Goal: Information Seeking & Learning: Learn about a topic

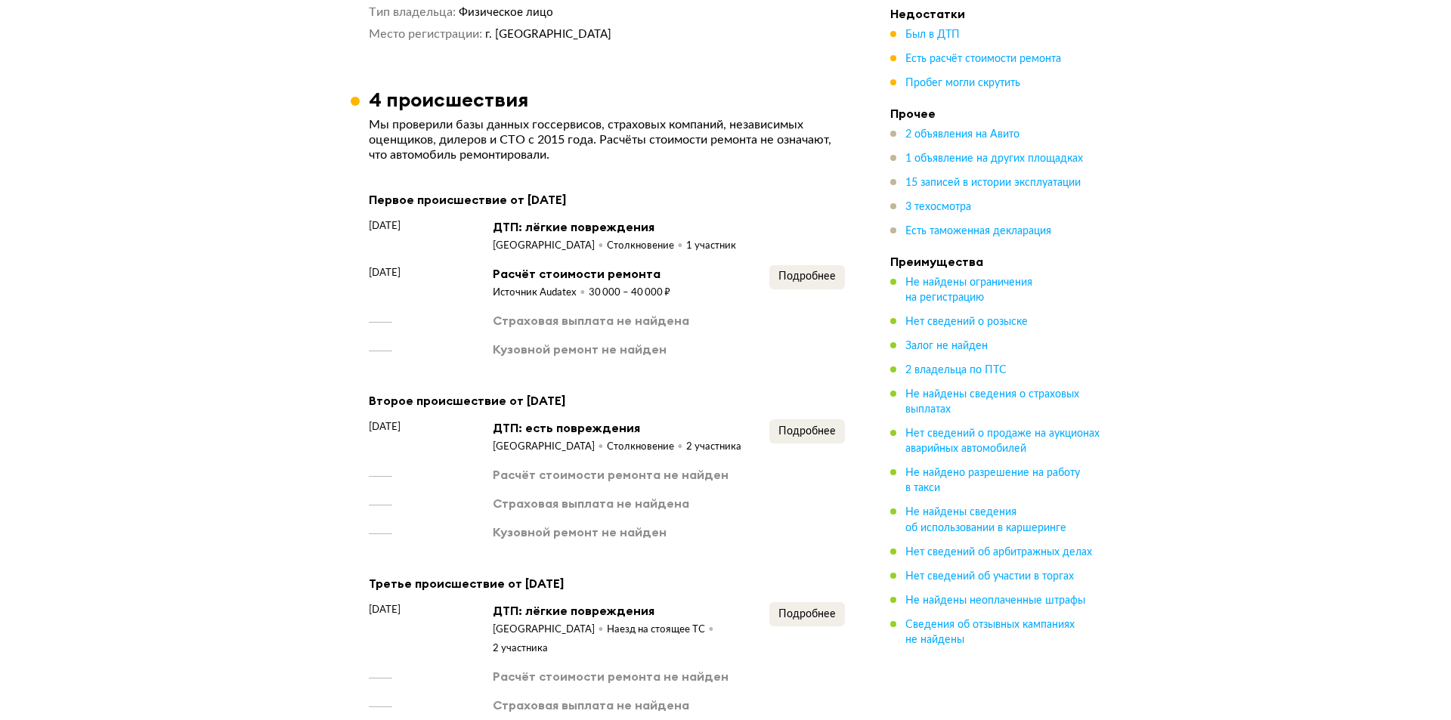
scroll to position [1739, 0]
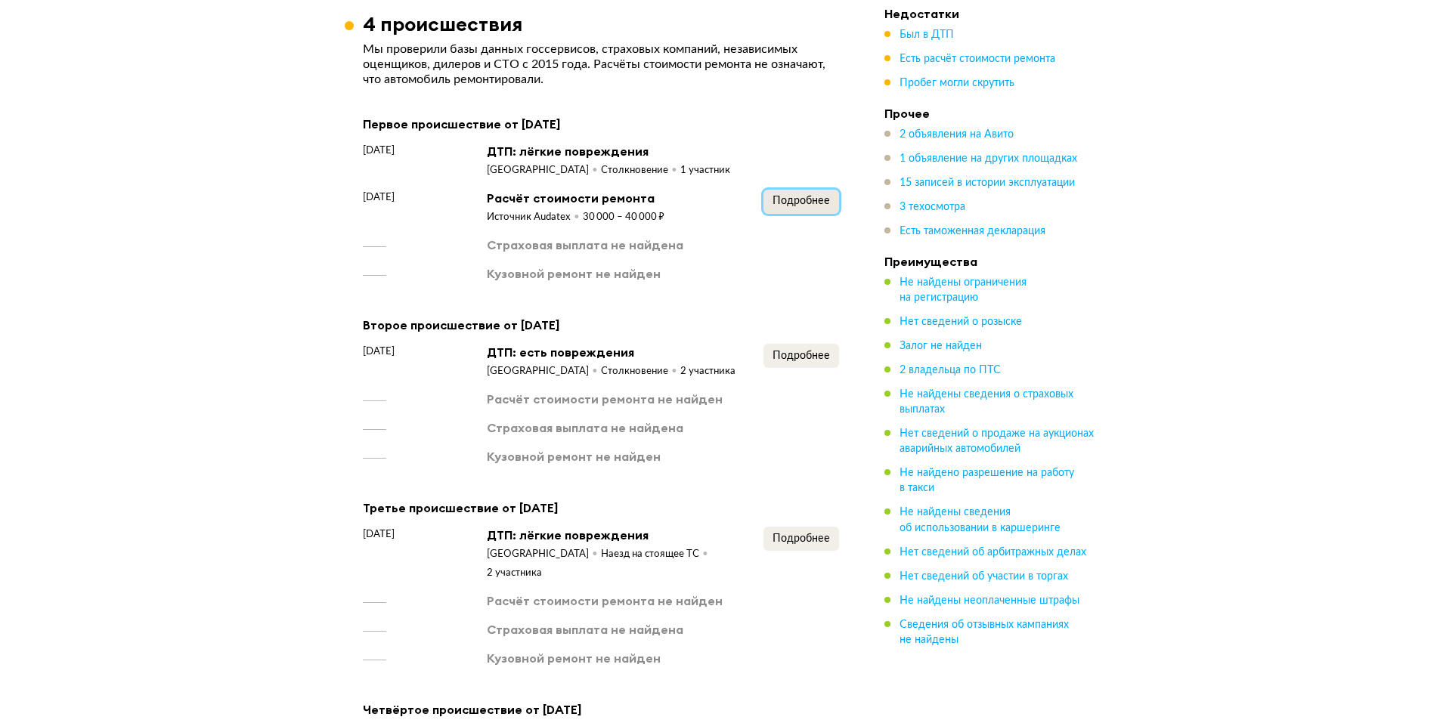
click at [774, 196] on span "Подробнее" at bounding box center [800, 201] width 57 height 11
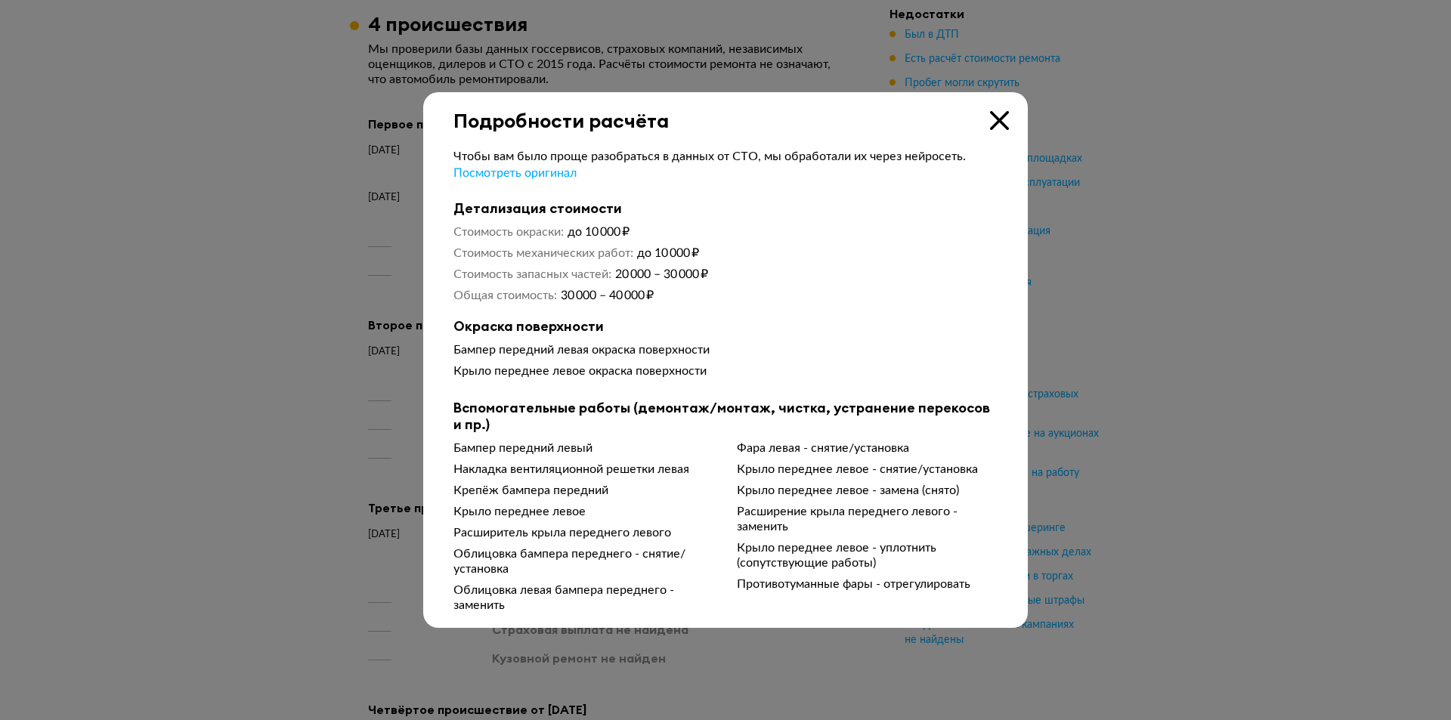
click at [995, 113] on icon at bounding box center [999, 120] width 19 height 19
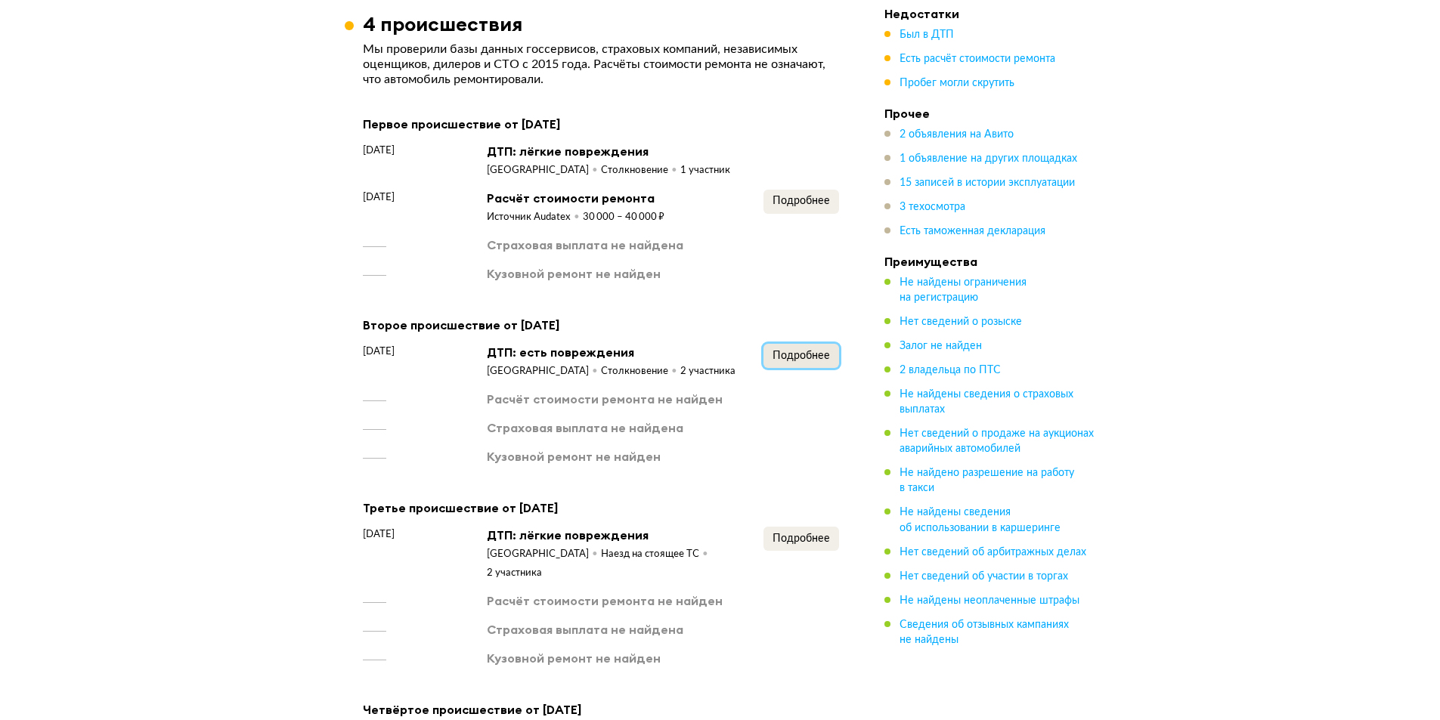
click at [810, 352] on span "Подробнее" at bounding box center [800, 356] width 57 height 11
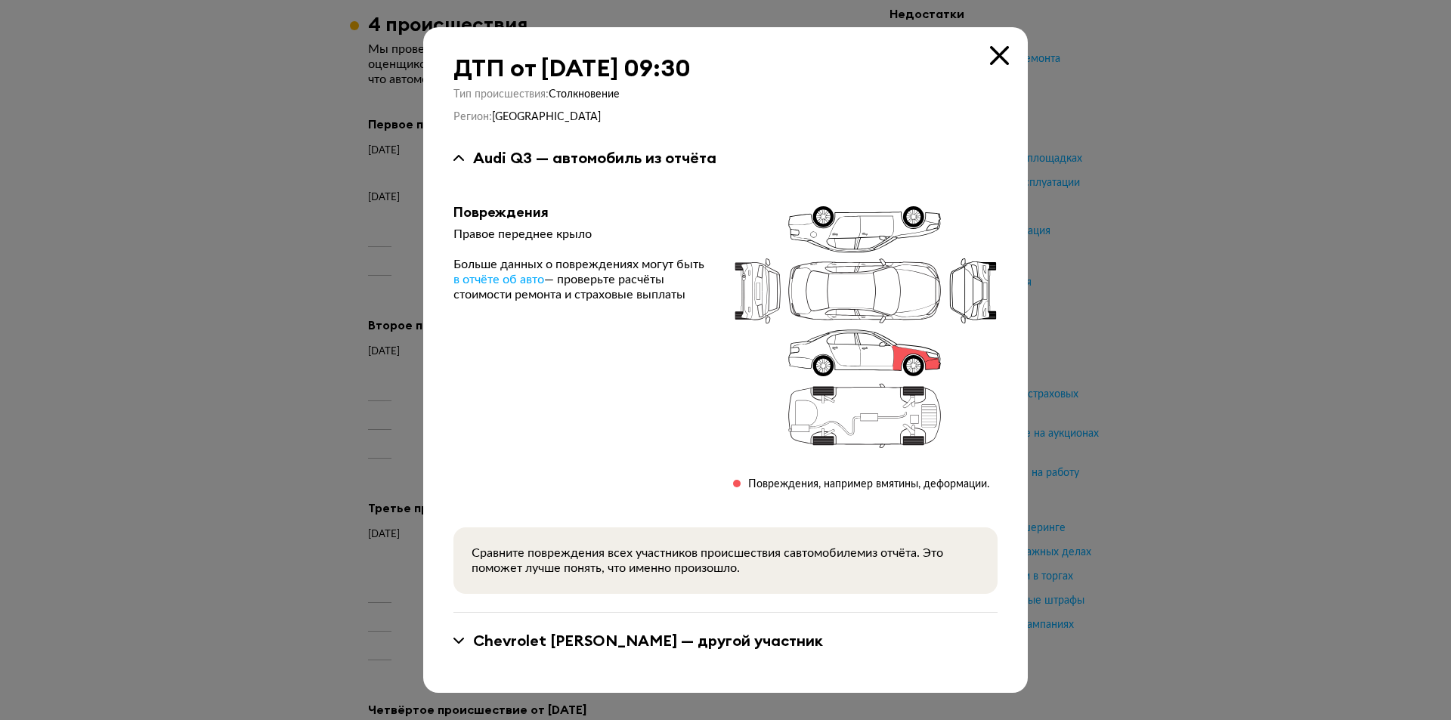
click at [458, 636] on div "Chevrolet [PERSON_NAME] — другой участник" at bounding box center [726, 641] width 544 height 20
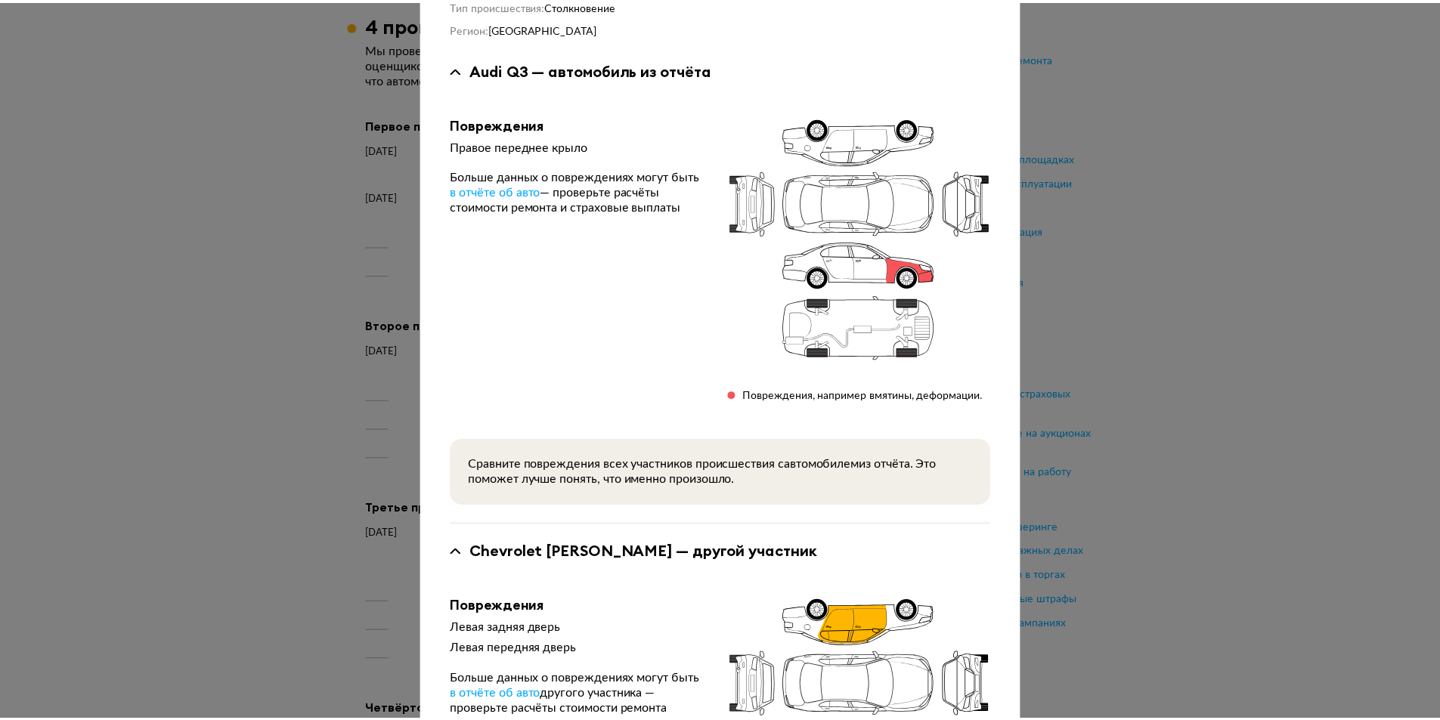
scroll to position [302, 0]
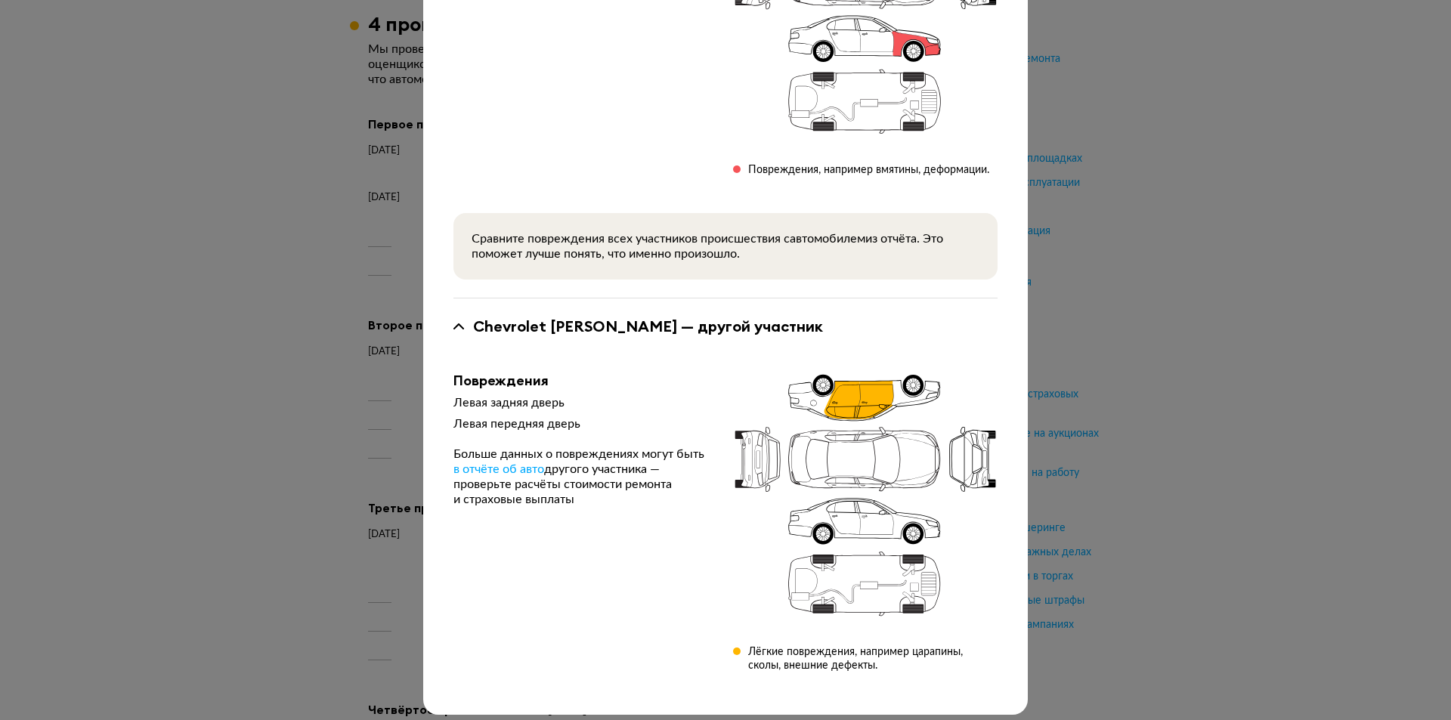
click at [166, 226] on div at bounding box center [725, 58] width 1451 height 720
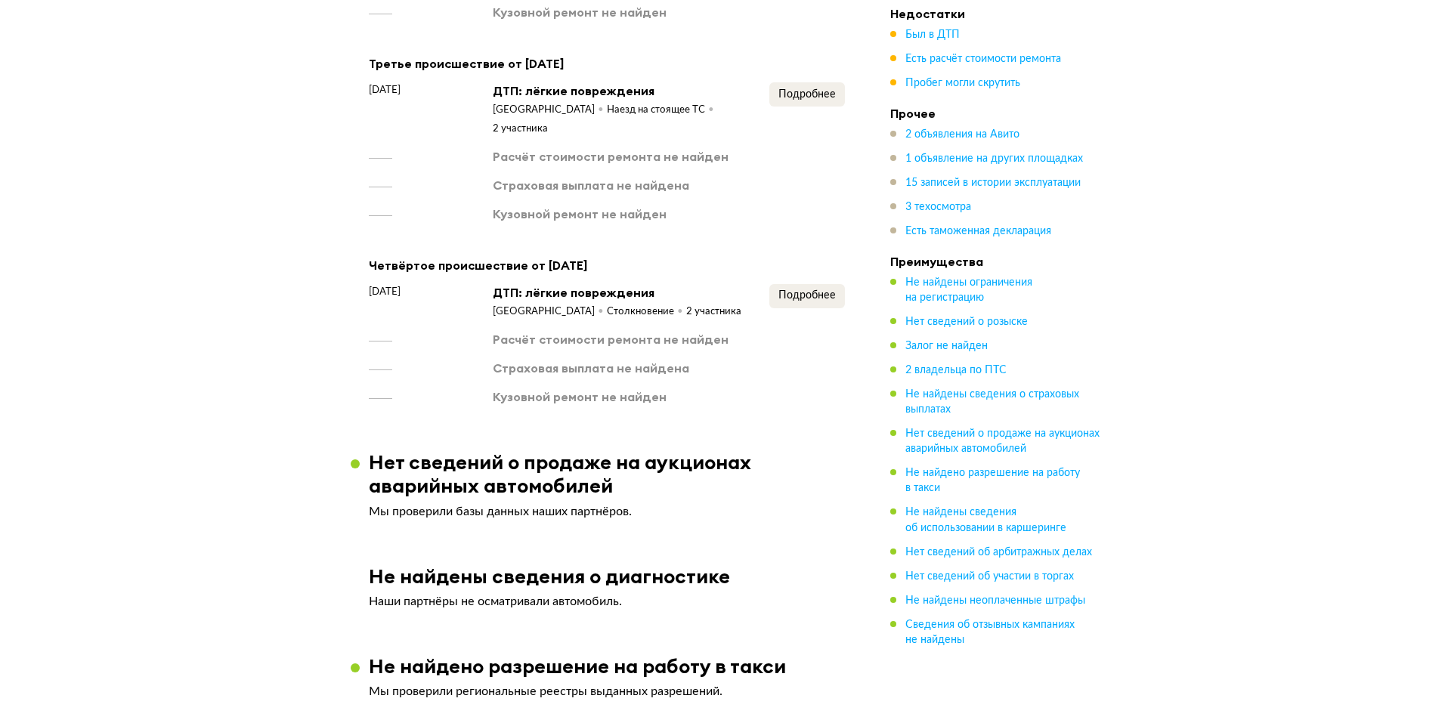
scroll to position [2192, 0]
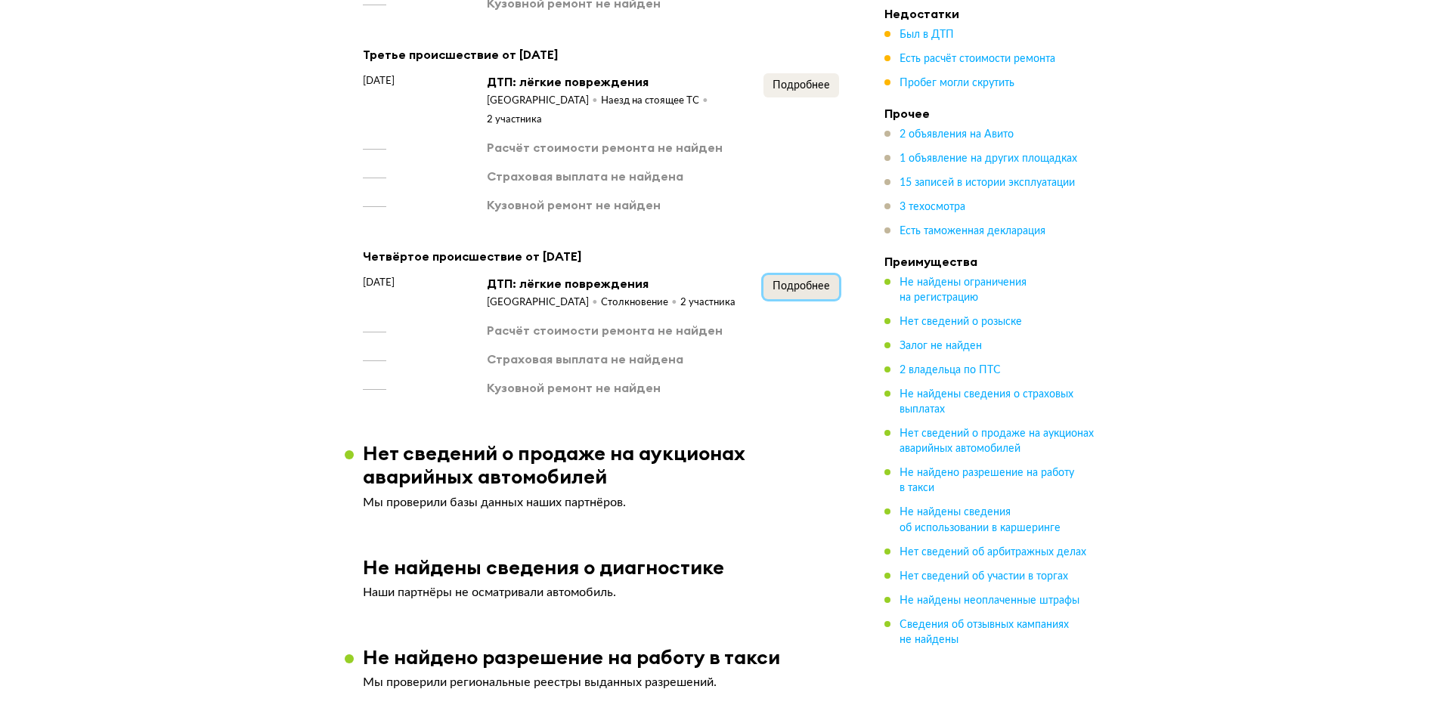
click at [791, 281] on span "Подробнее" at bounding box center [800, 286] width 57 height 11
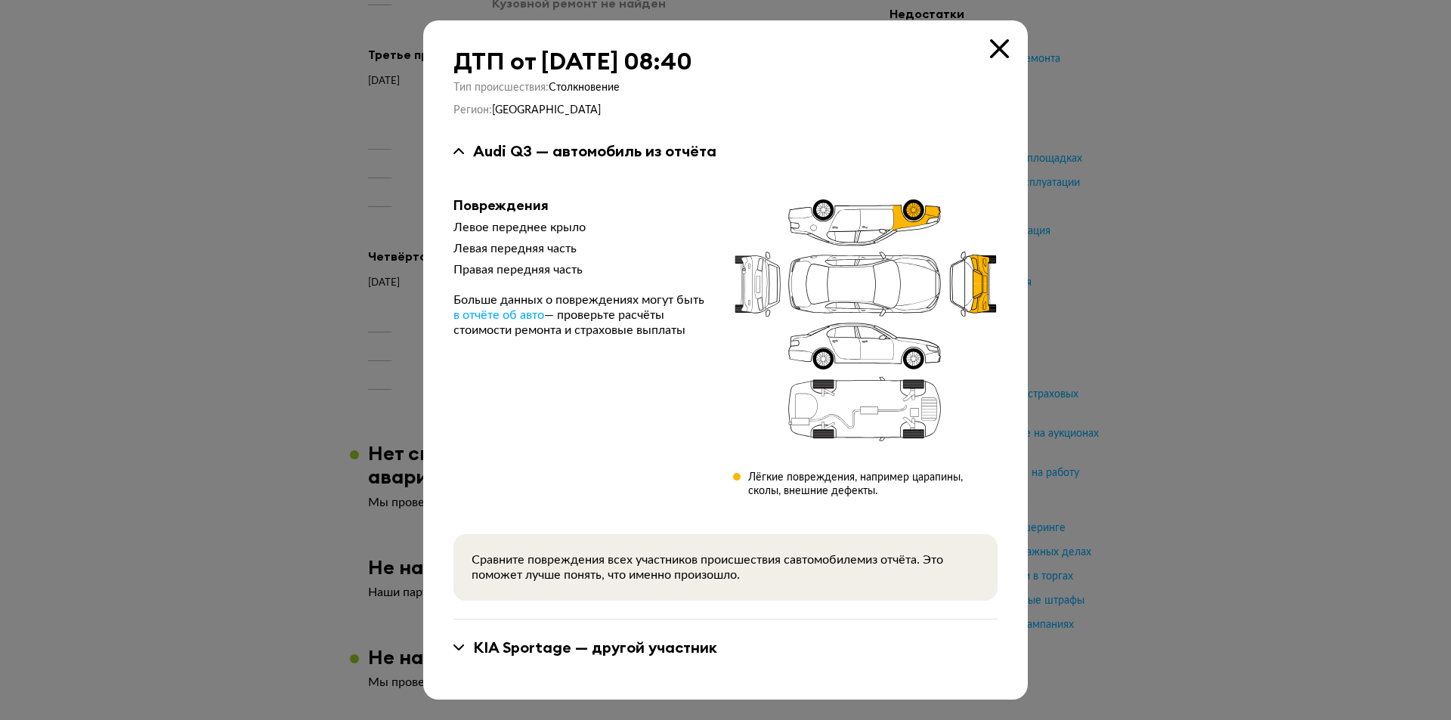
click at [454, 646] on icon at bounding box center [459, 648] width 11 height 6
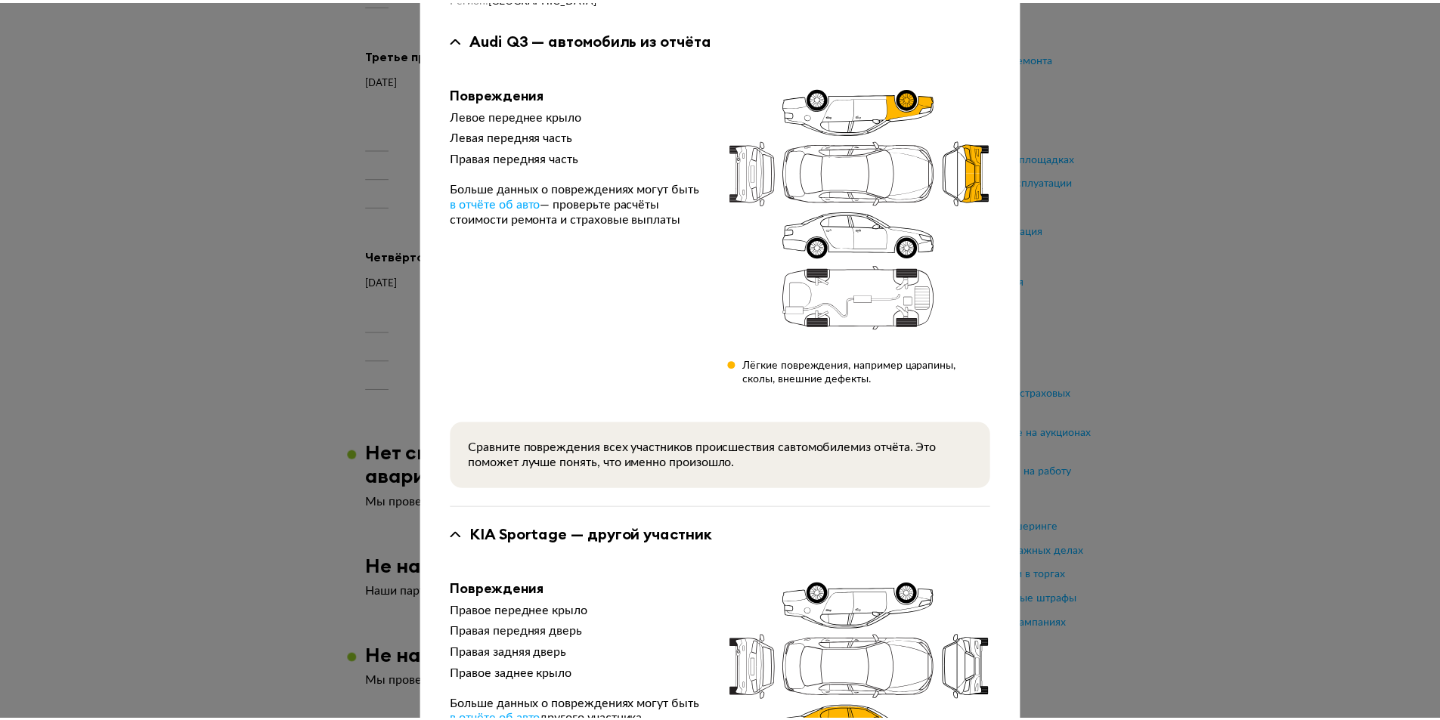
scroll to position [326, 0]
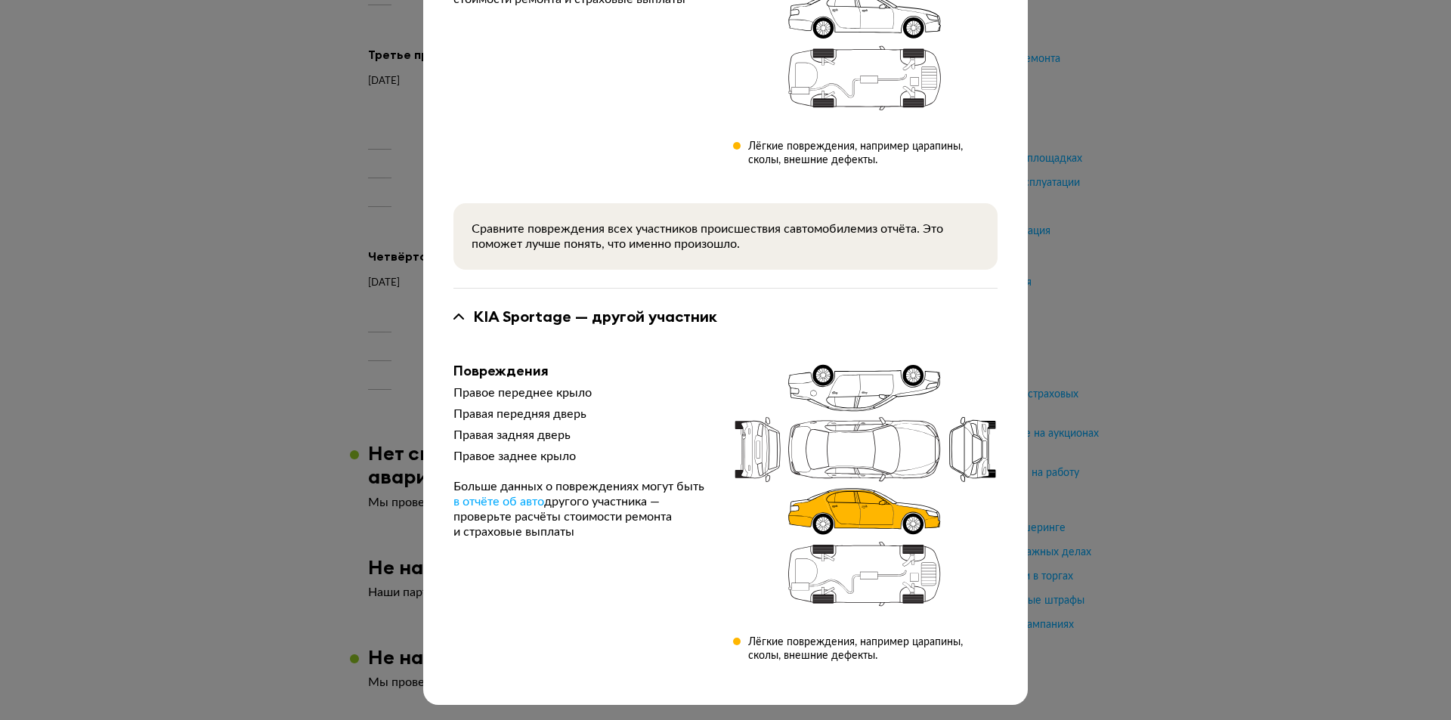
click at [104, 263] on div at bounding box center [725, 34] width 1451 height 720
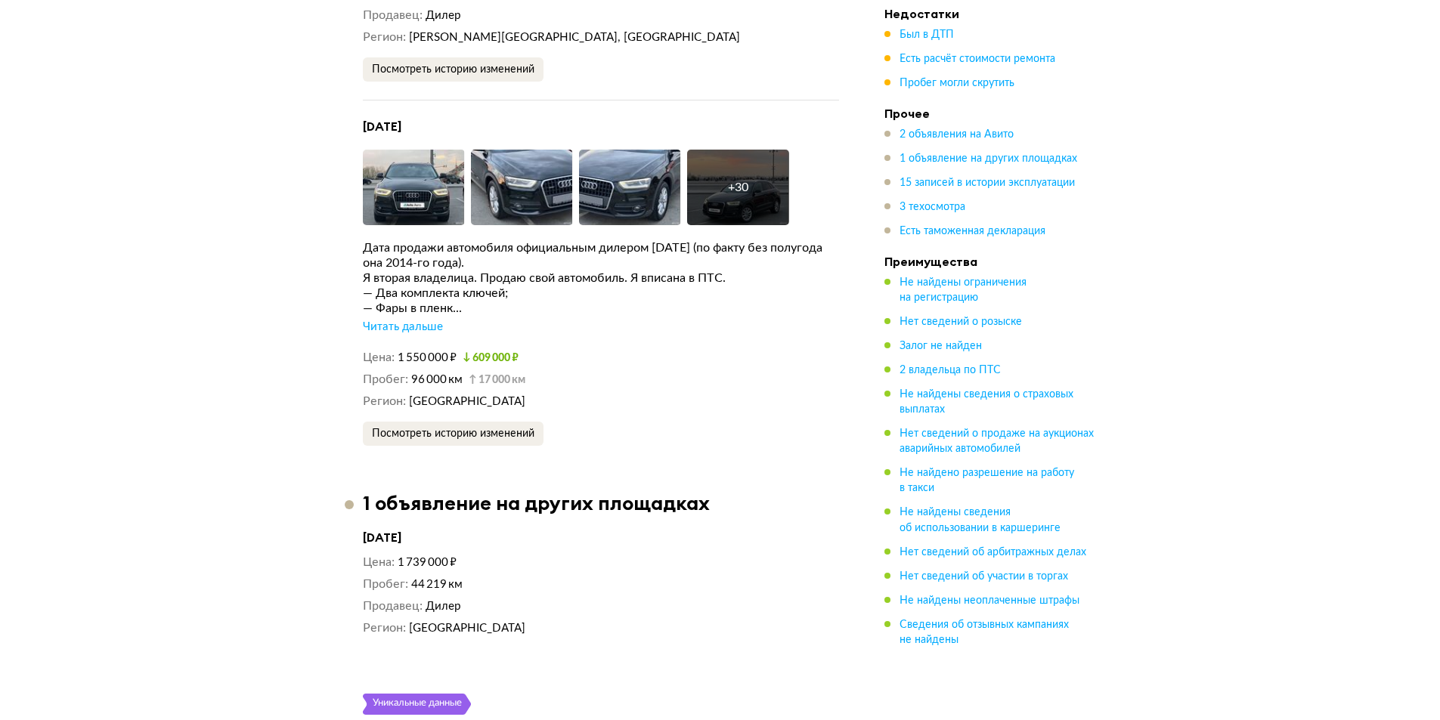
scroll to position [3704, 0]
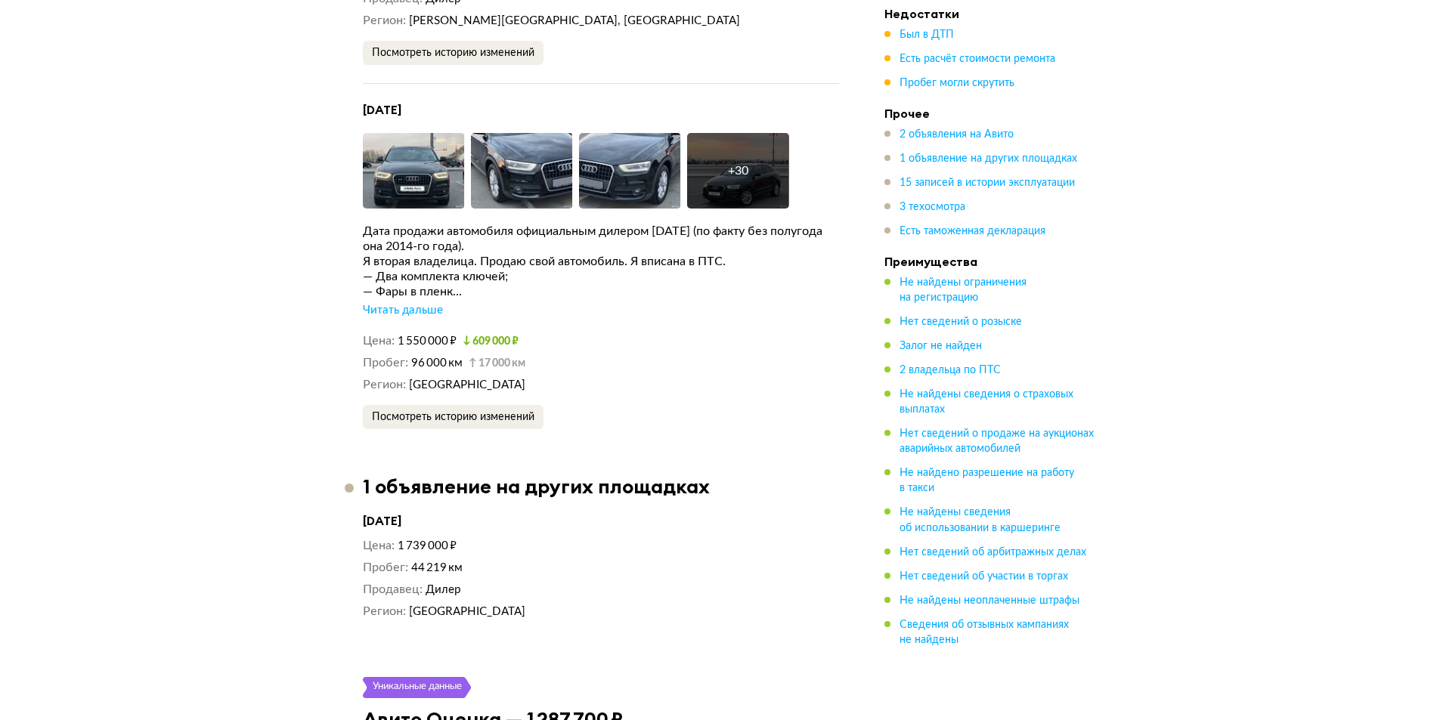
click at [424, 303] on div "Читать дальше" at bounding box center [403, 310] width 80 height 15
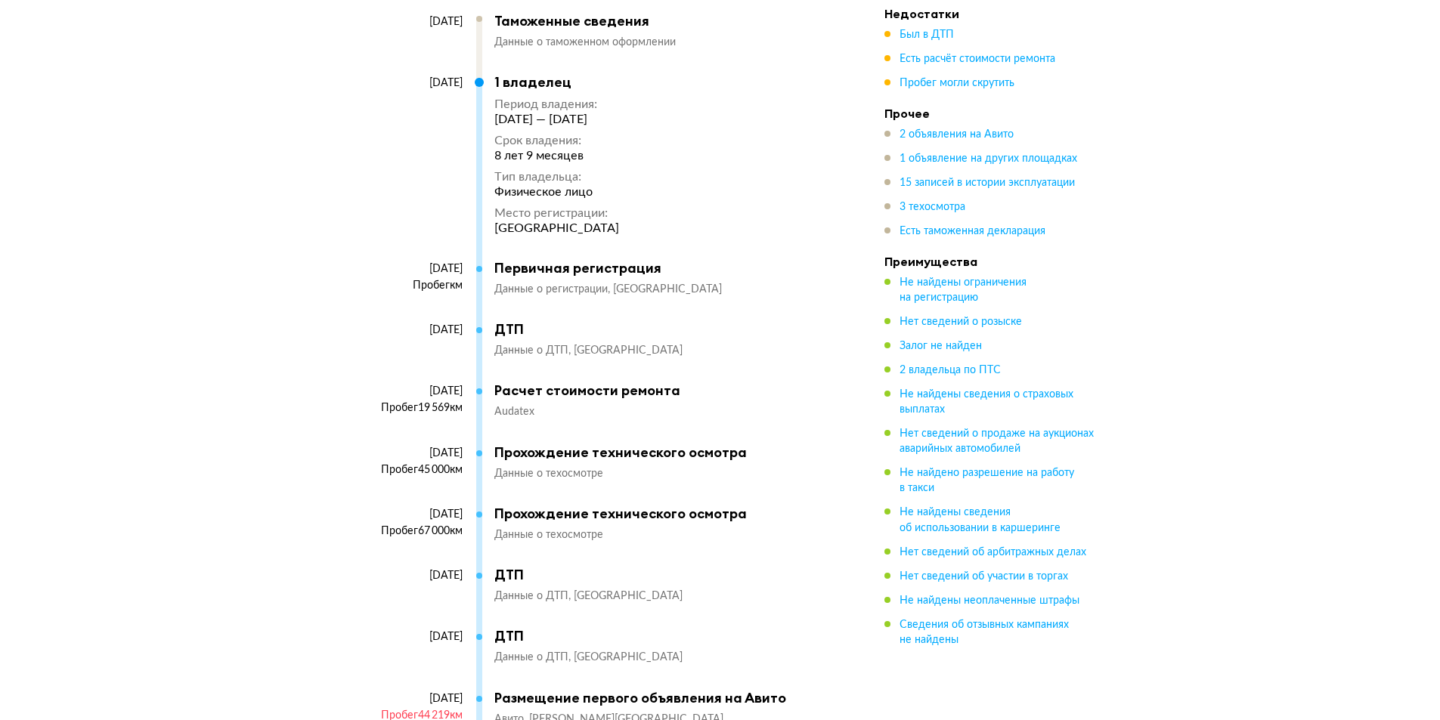
scroll to position [4838, 0]
